Goal: Check status

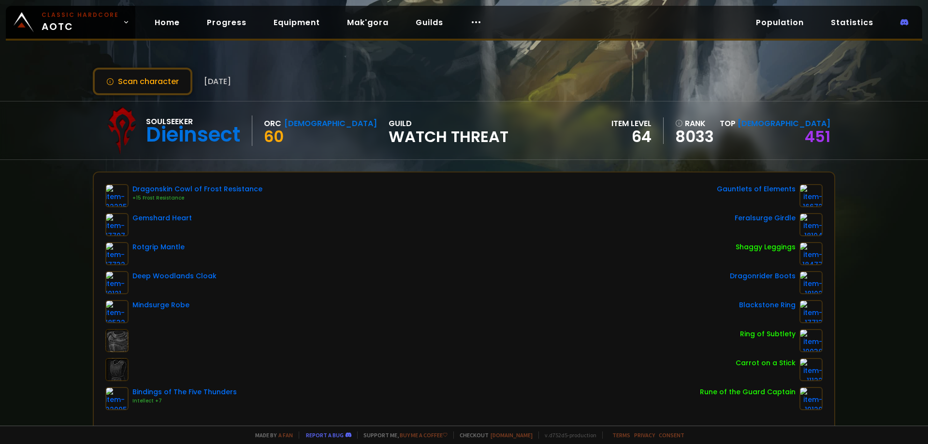
click at [75, 162] on div "Scan character [DATE] Soulseeker Dieinsect Orc Shaman 60 guild Watch Threat ite…" at bounding box center [464, 213] width 928 height 426
click at [162, 77] on button "Scan character" at bounding box center [143, 82] width 100 height 28
click at [43, 187] on div "Scan character 20 days ago Soulseeker Dieinsect Orc Shaman 60 guild Watch Threa…" at bounding box center [464, 213] width 928 height 426
click at [830, 68] on div "Scan character [DATE] Soulseeker Dieinsect Orc Shaman 60 guild Watch Threat ite…" at bounding box center [464, 213] width 928 height 426
